Goal: Task Accomplishment & Management: Use online tool/utility

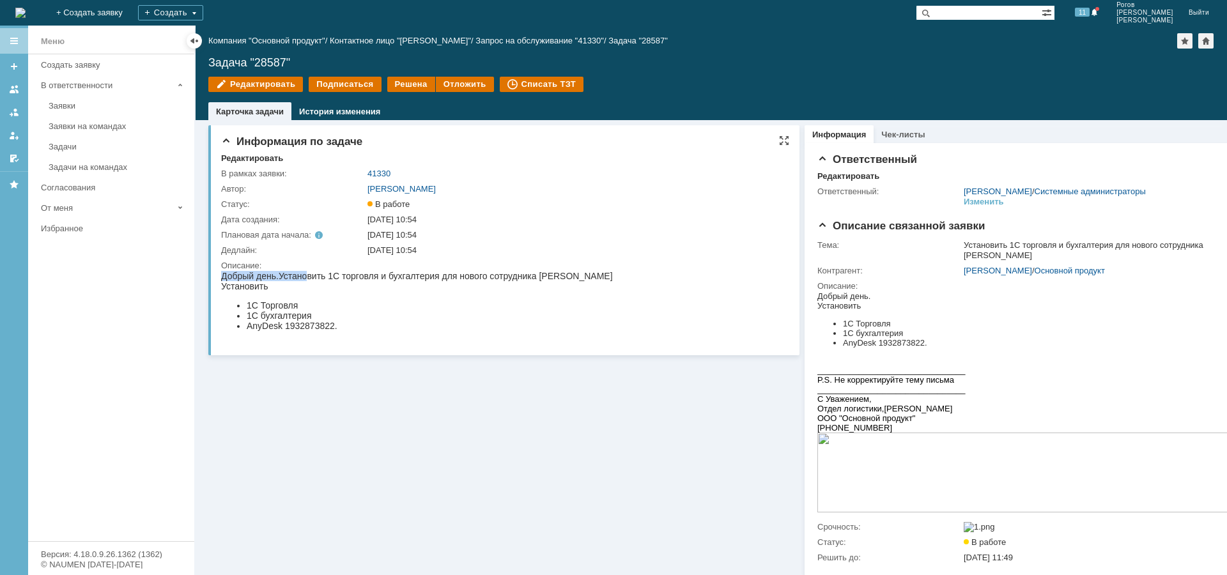
drag, startPoint x: 309, startPoint y: 279, endPoint x: 559, endPoint y: 270, distance: 250.1
click at [559, 271] on html "Добрый день. Установить 1С торговля и бухгалтерия для нового сотрудника [PERSON…" at bounding box center [505, 305] width 568 height 69
click at [76, 148] on div "Задачи" at bounding box center [118, 147] width 138 height 10
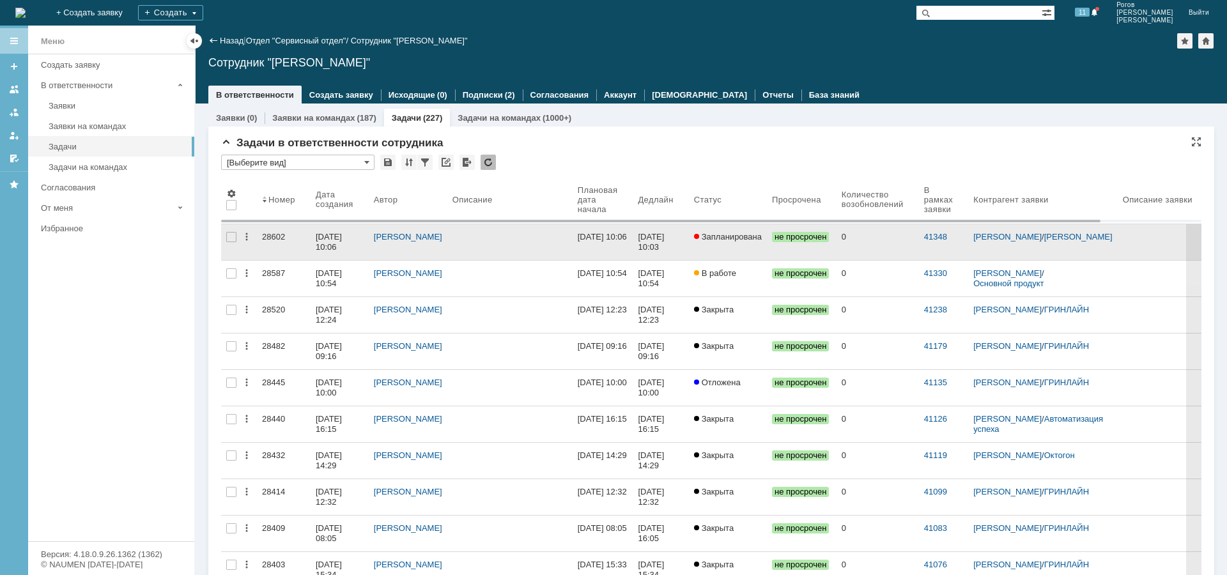
click at [280, 233] on div "28602" at bounding box center [283, 237] width 43 height 10
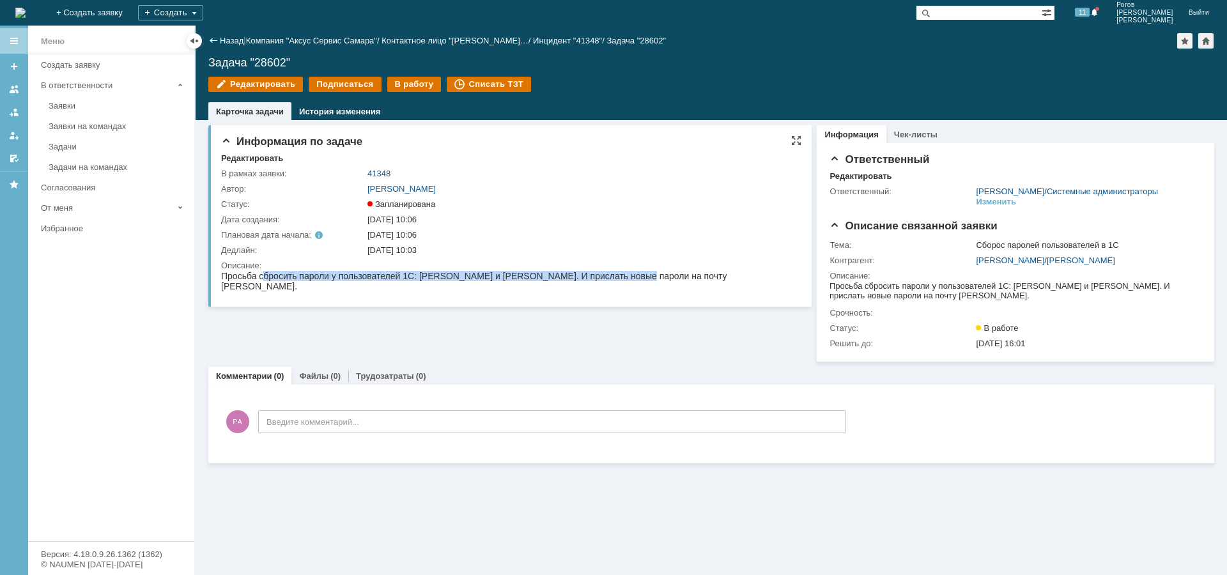
drag, startPoint x: 270, startPoint y: 277, endPoint x: 635, endPoint y: 278, distance: 365.0
click at [635, 278] on span "Просьба сбросить пароли у пользователей 1С: Парневой Анны и Цветковой Евгении. …" at bounding box center [474, 281] width 506 height 20
click at [395, 85] on div "В работу" at bounding box center [414, 84] width 54 height 15
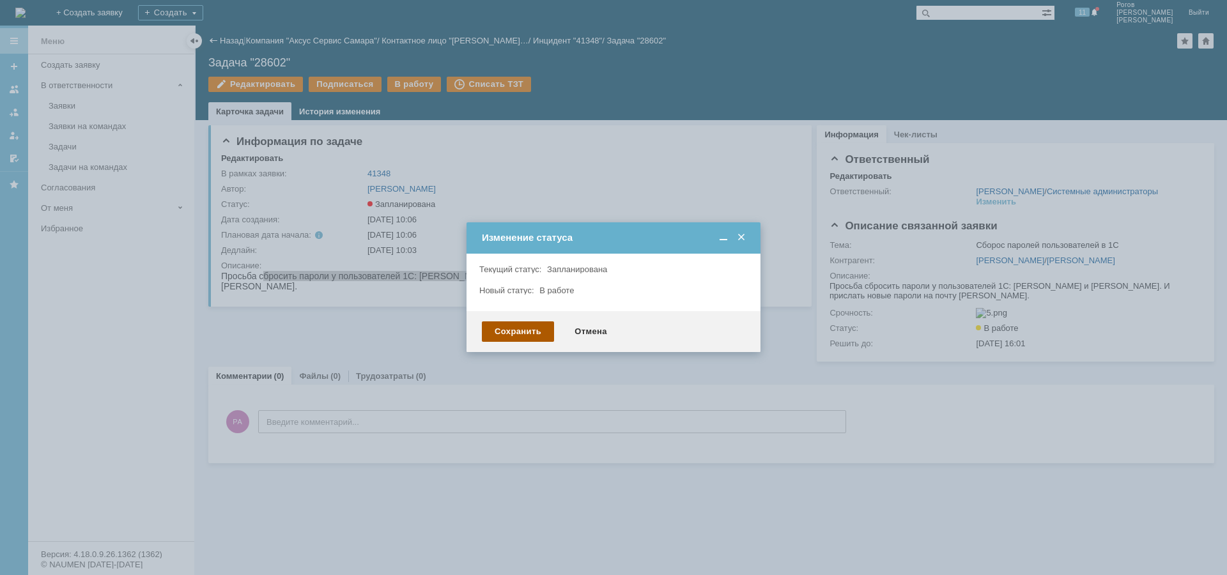
click at [532, 335] on div "Сохранить" at bounding box center [518, 332] width 72 height 20
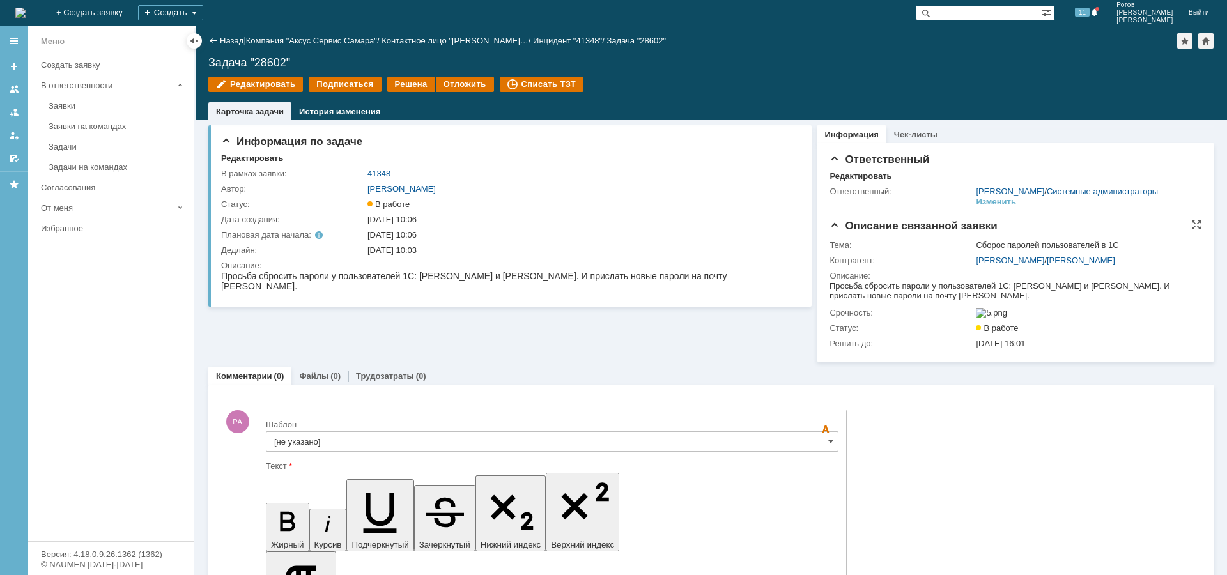
click at [1009, 265] on link "Екатерина Щербакова" at bounding box center [1010, 261] width 68 height 10
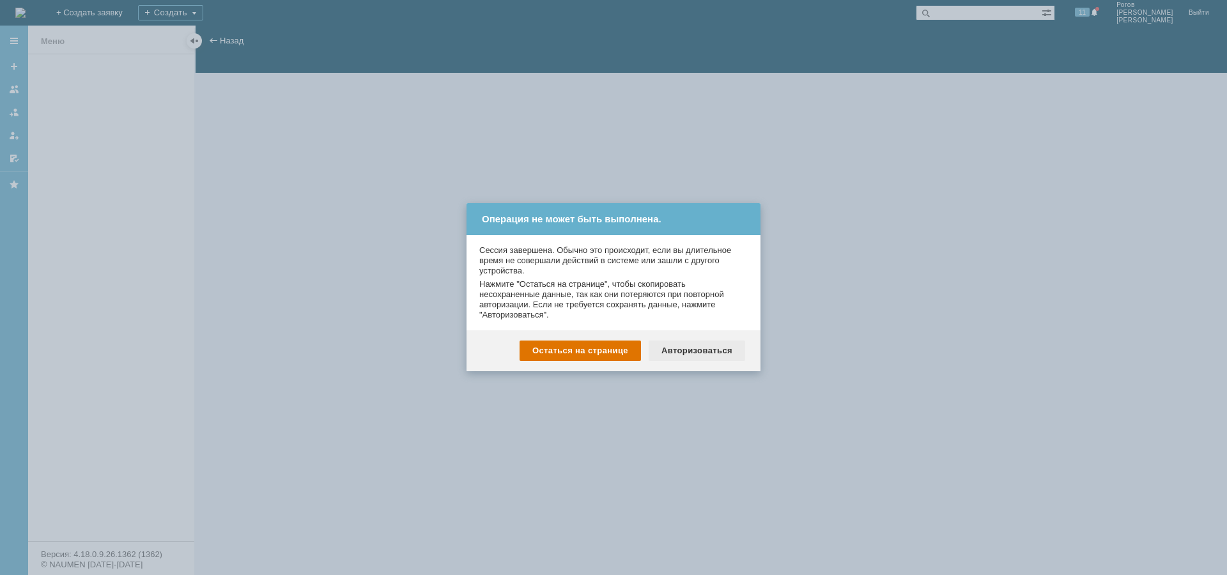
drag, startPoint x: 625, startPoint y: 352, endPoint x: 720, endPoint y: 356, distance: 95.4
click at [727, 356] on div "Остаться на странице Авторизоваться" at bounding box center [614, 350] width 294 height 41
click at [718, 355] on div "Авторизоваться" at bounding box center [697, 351] width 97 height 20
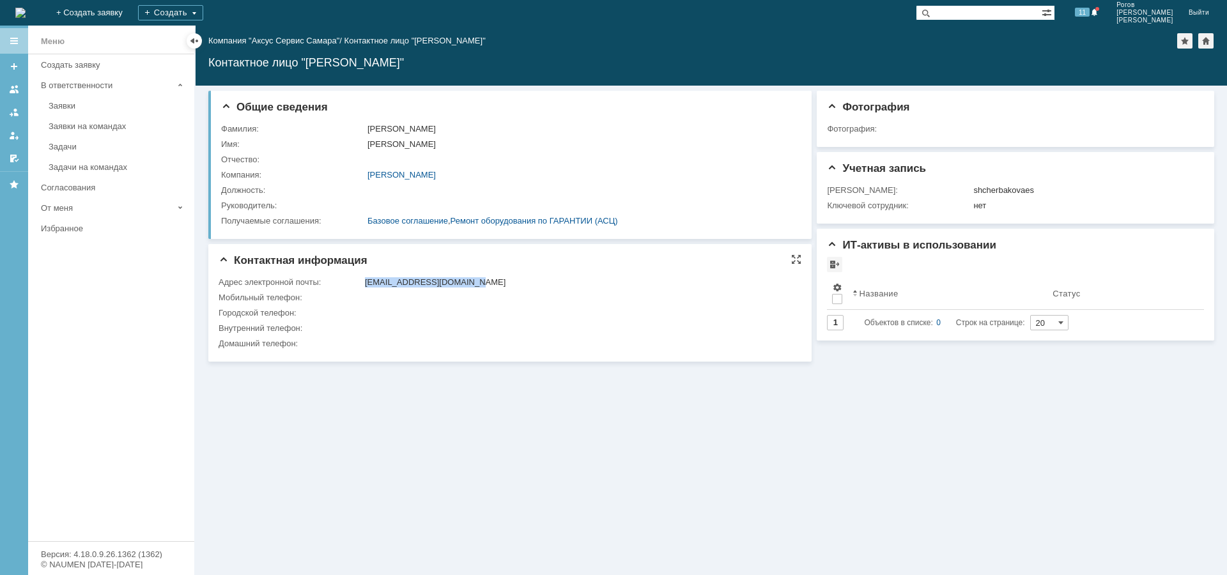
drag, startPoint x: 502, startPoint y: 284, endPoint x: 358, endPoint y: 289, distance: 144.5
click at [358, 289] on tr "Адрес электронной почты: [EMAIL_ADDRESS][DOMAIN_NAME]" at bounding box center [507, 282] width 577 height 15
